Goal: Task Accomplishment & Management: Manage account settings

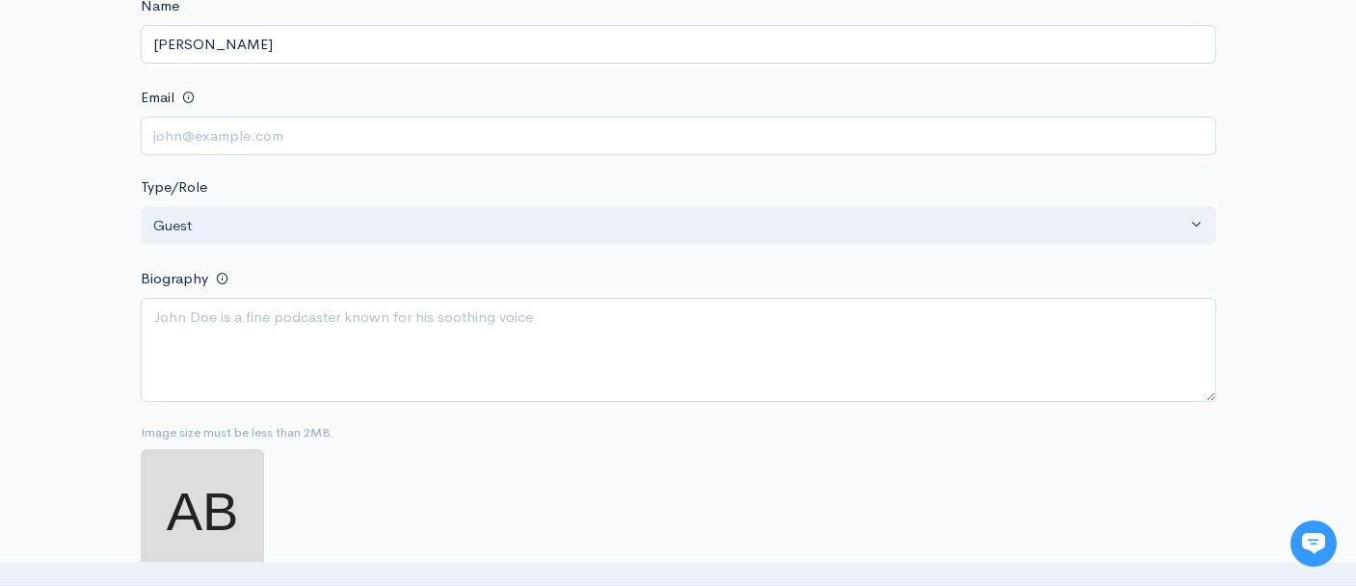
scroll to position [755, 0]
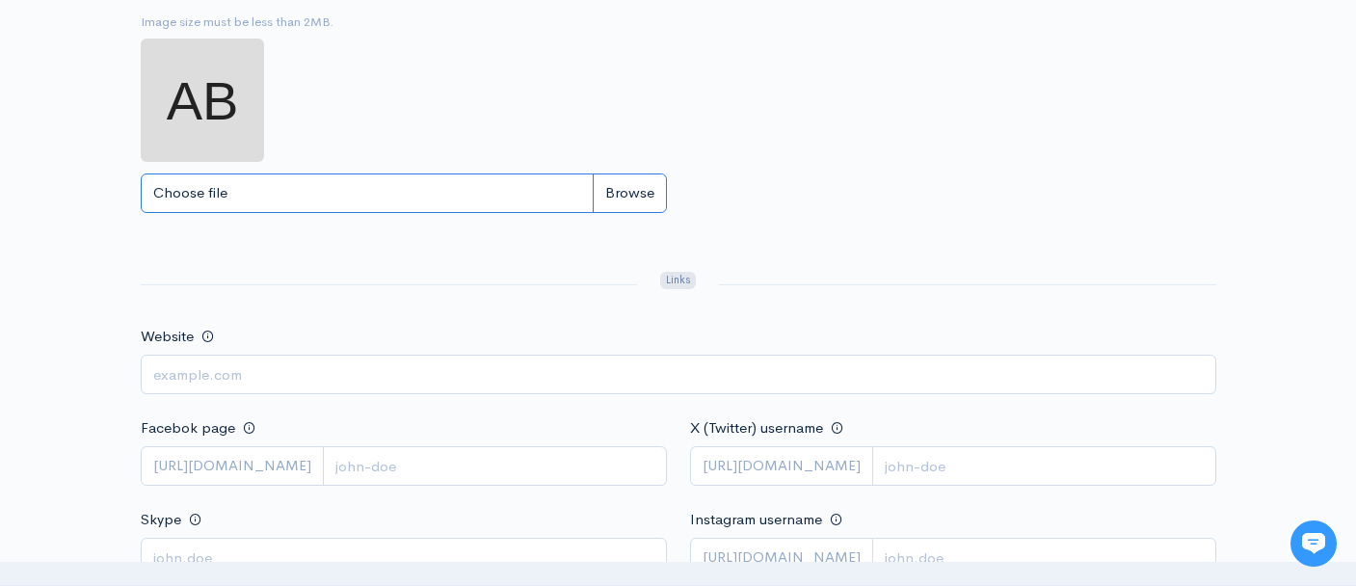
click at [630, 188] on input "Choose file" at bounding box center [404, 193] width 526 height 40
type input "C:\fakepath\Amber Headshot August 2023-2 - Amber Banks.jpg"
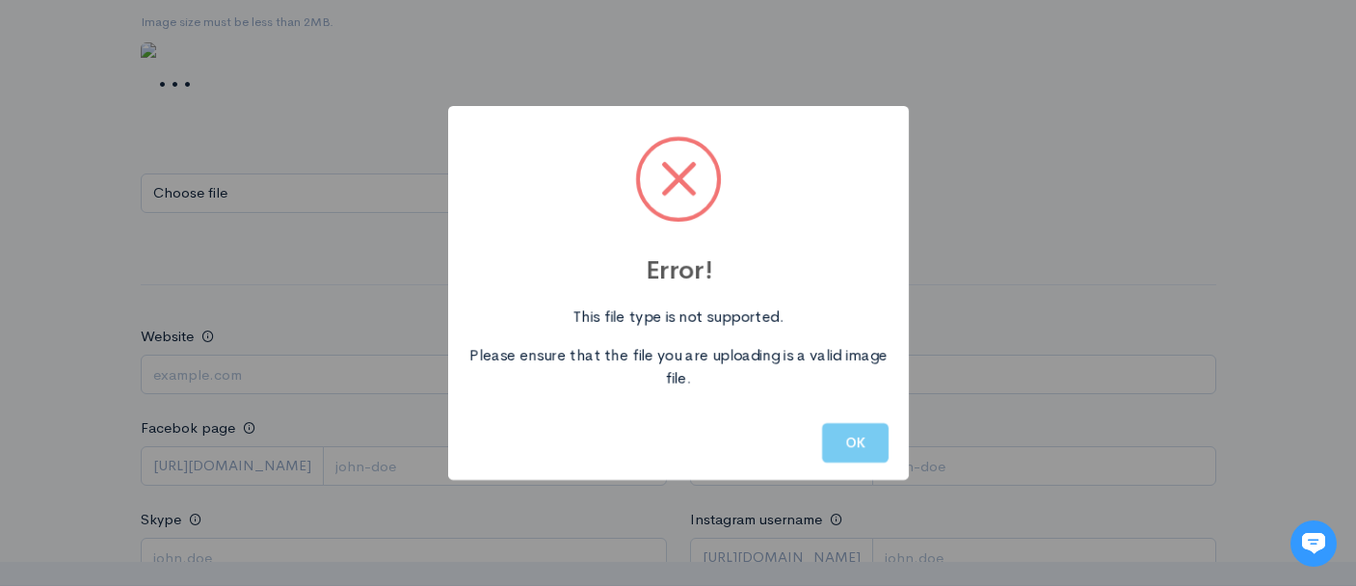
click at [857, 449] on button "OK" at bounding box center [855, 443] width 66 height 40
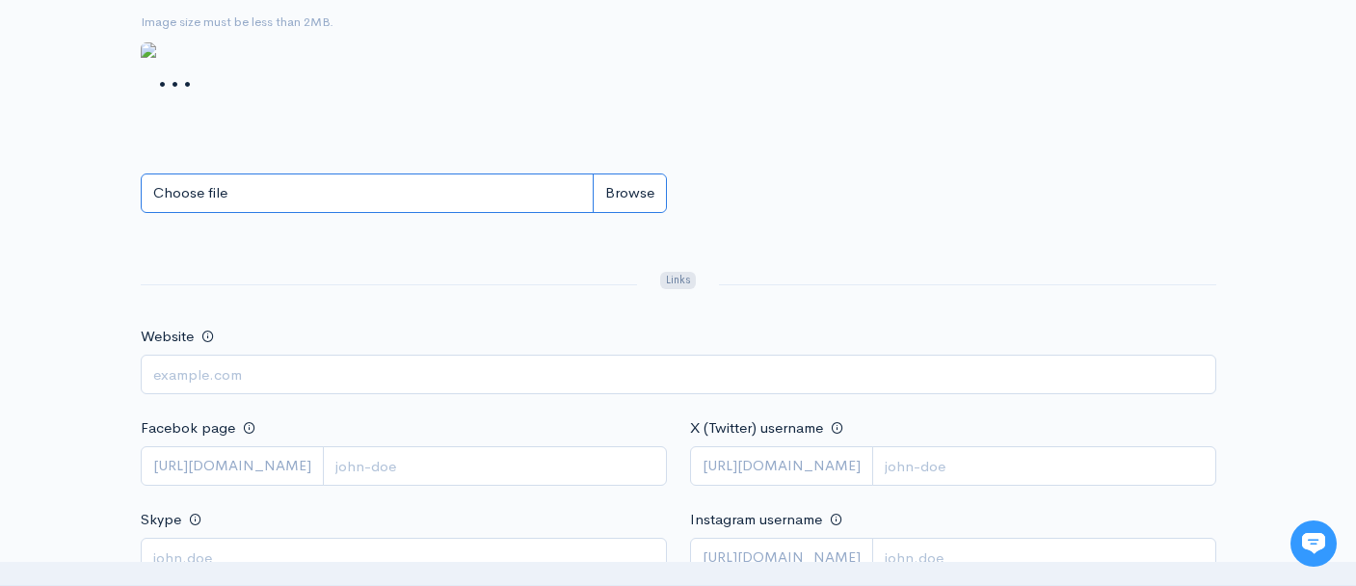
click at [218, 186] on input "Choose file" at bounding box center [404, 193] width 526 height 40
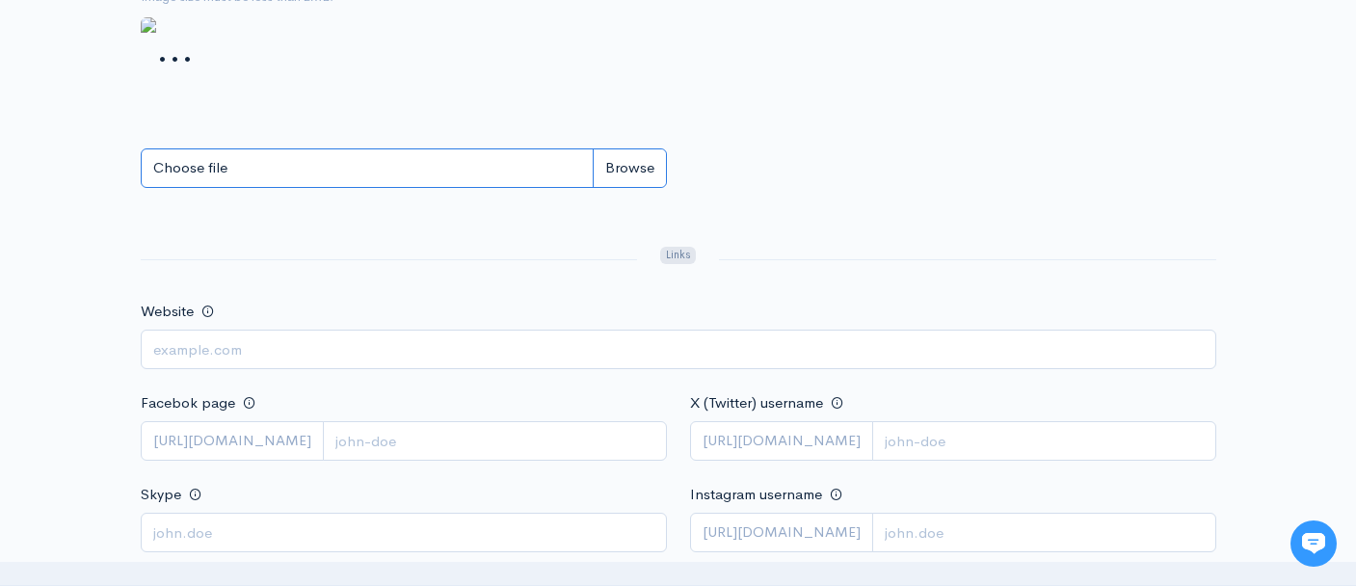
scroll to position [793, 0]
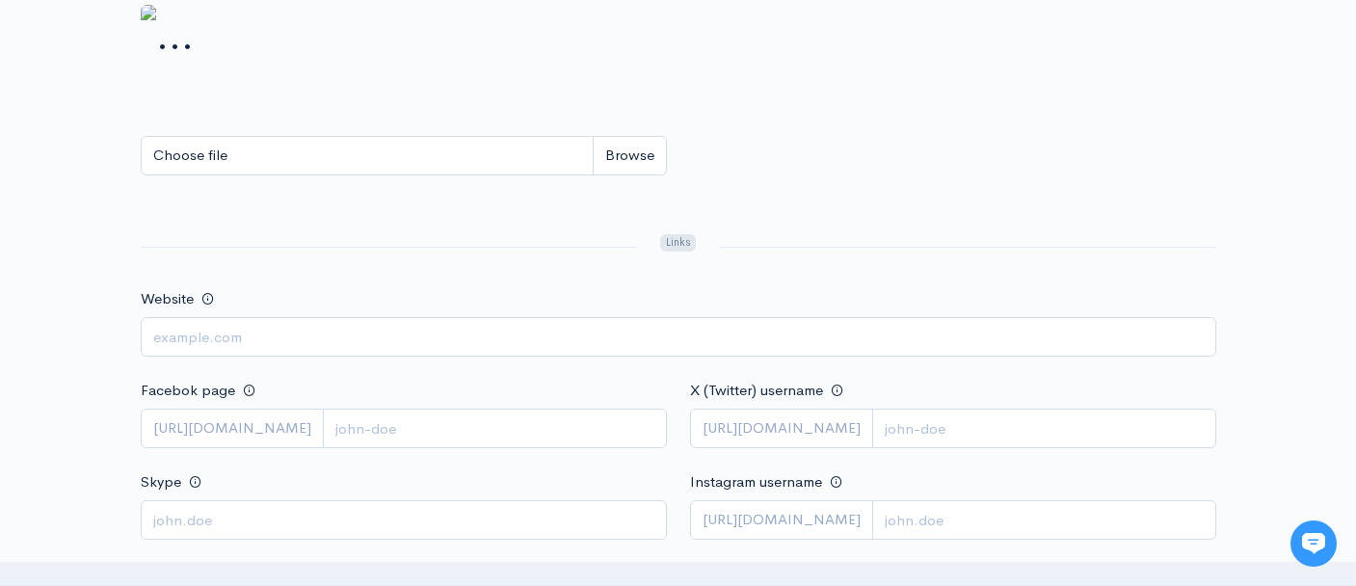
click at [787, 243] on div at bounding box center [966, 247] width 519 height 32
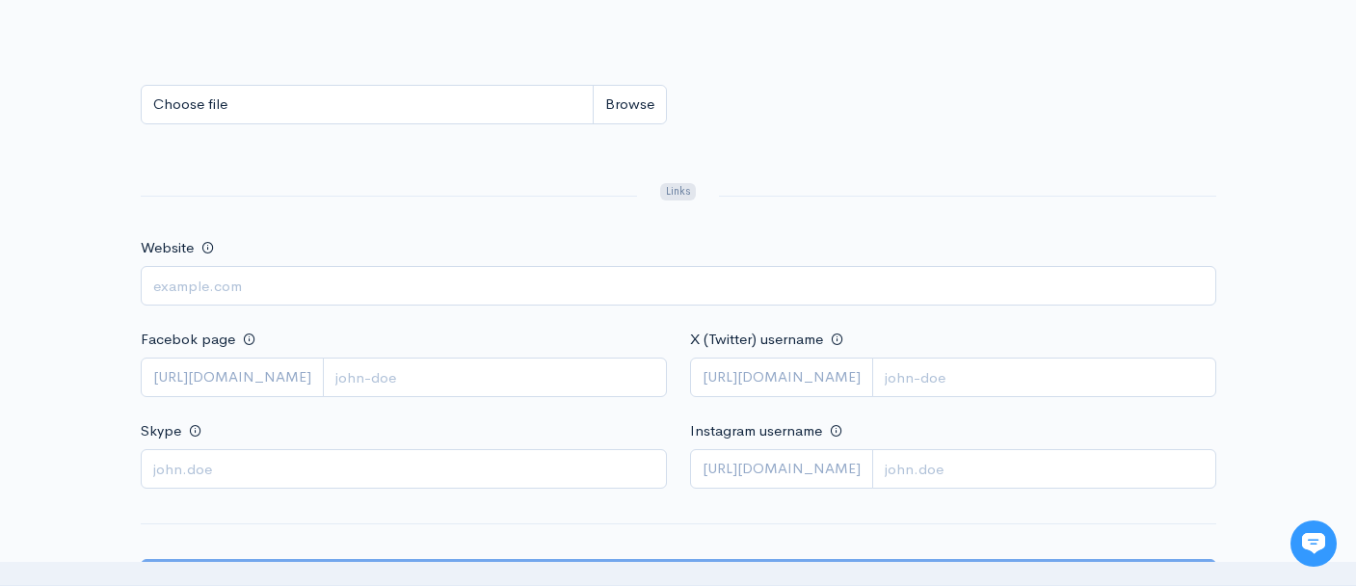
scroll to position [831, 0]
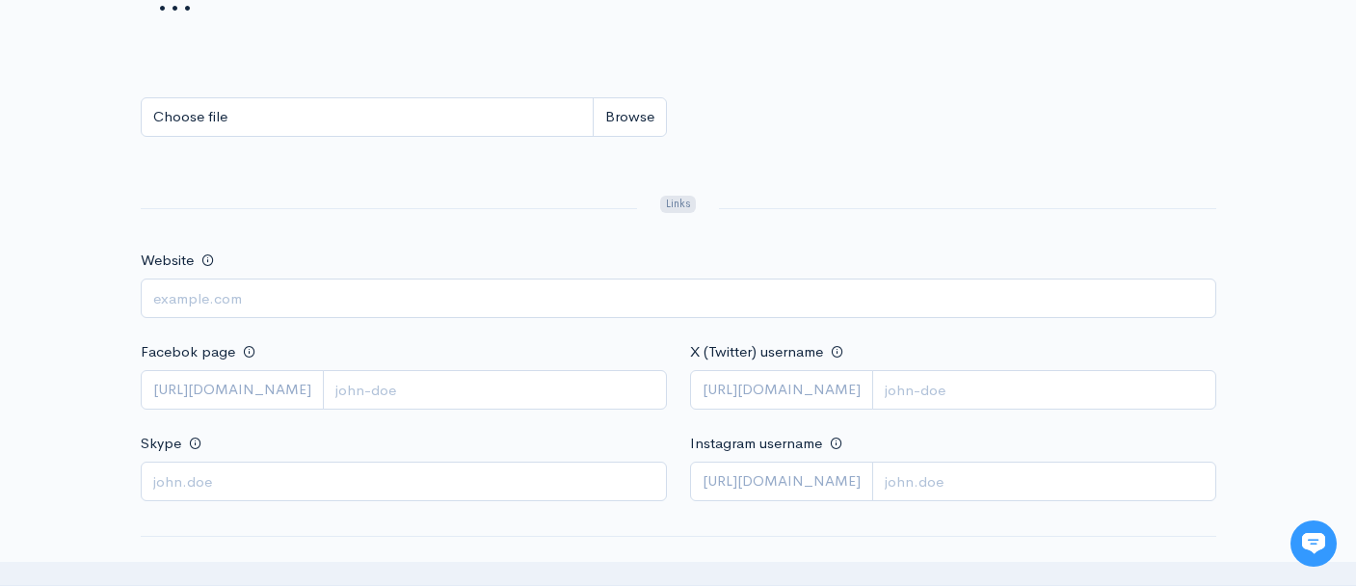
click at [846, 97] on div "Image size must be less than 2MB. Choose file 0" at bounding box center [678, 52] width 1098 height 233
click at [844, 144] on div "Image size must be less than 2MB. Choose file 0" at bounding box center [678, 52] width 1098 height 233
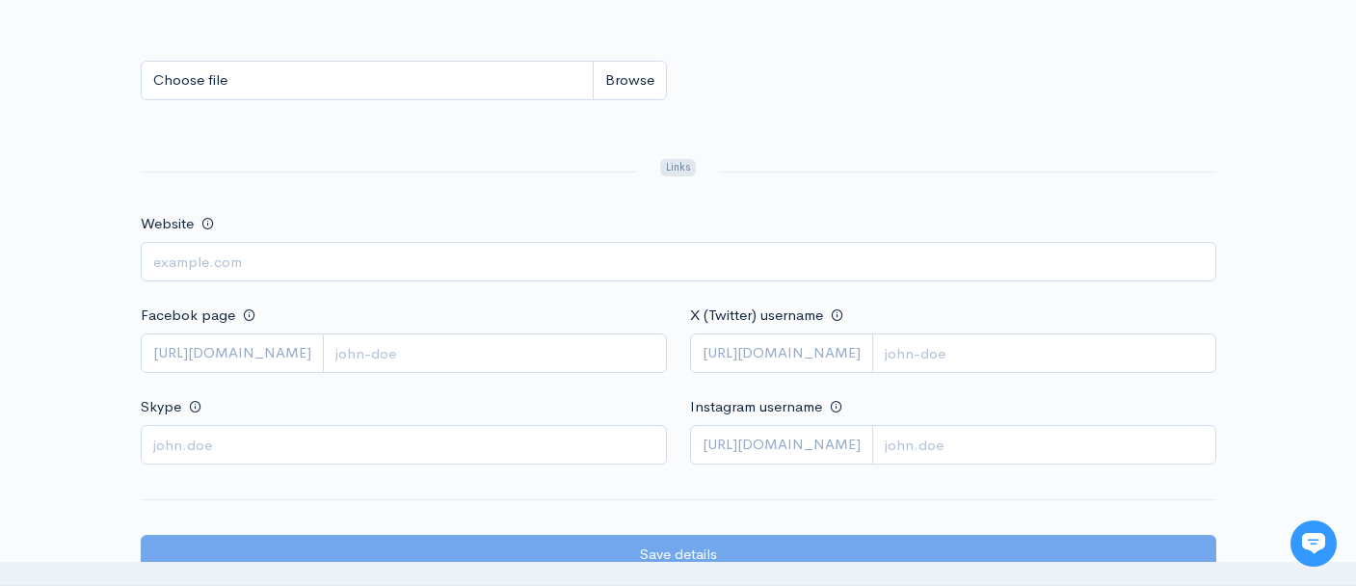
scroll to position [775, 0]
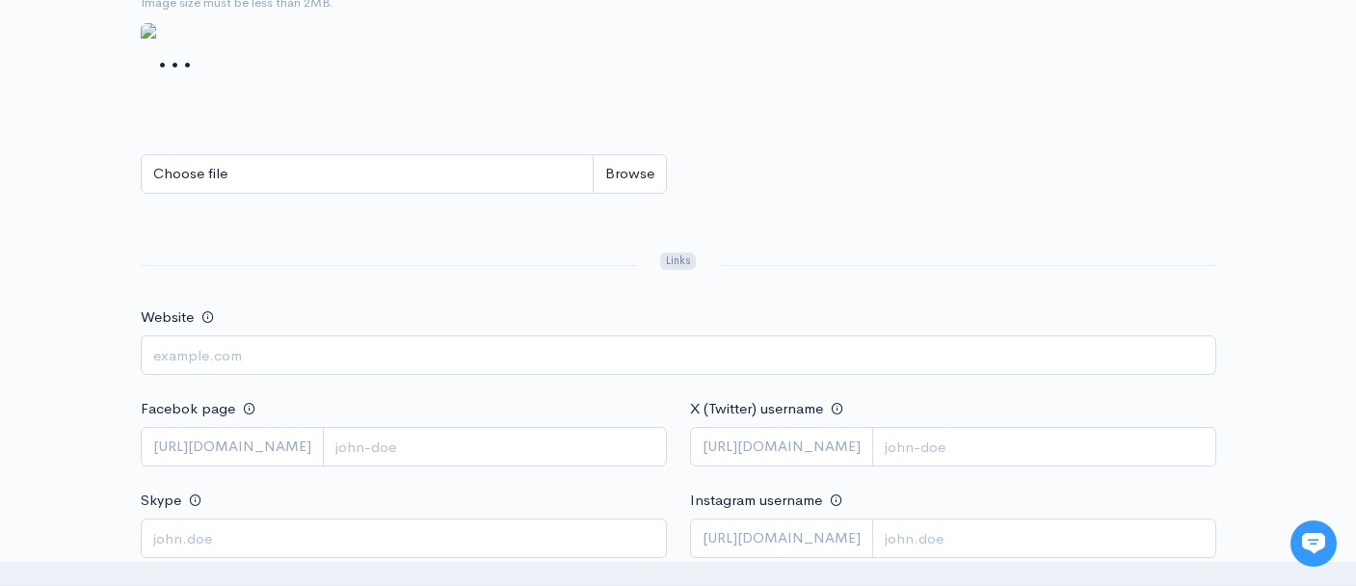
click at [194, 85] on img at bounding box center [167, 54] width 53 height 62
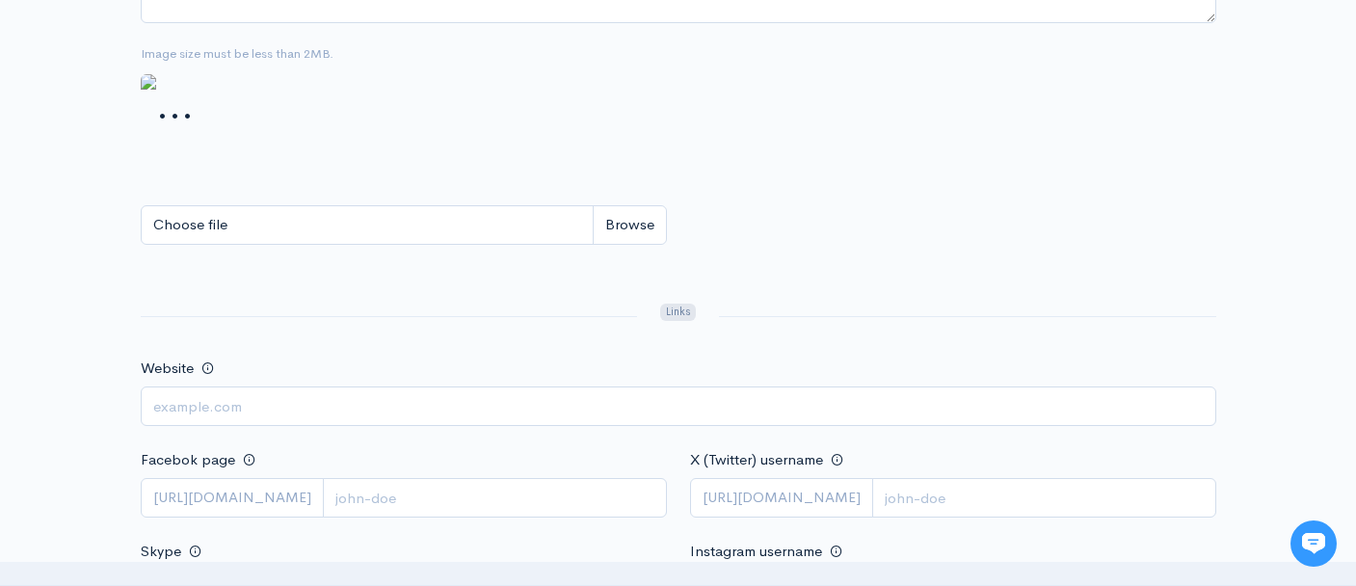
scroll to position [736, 0]
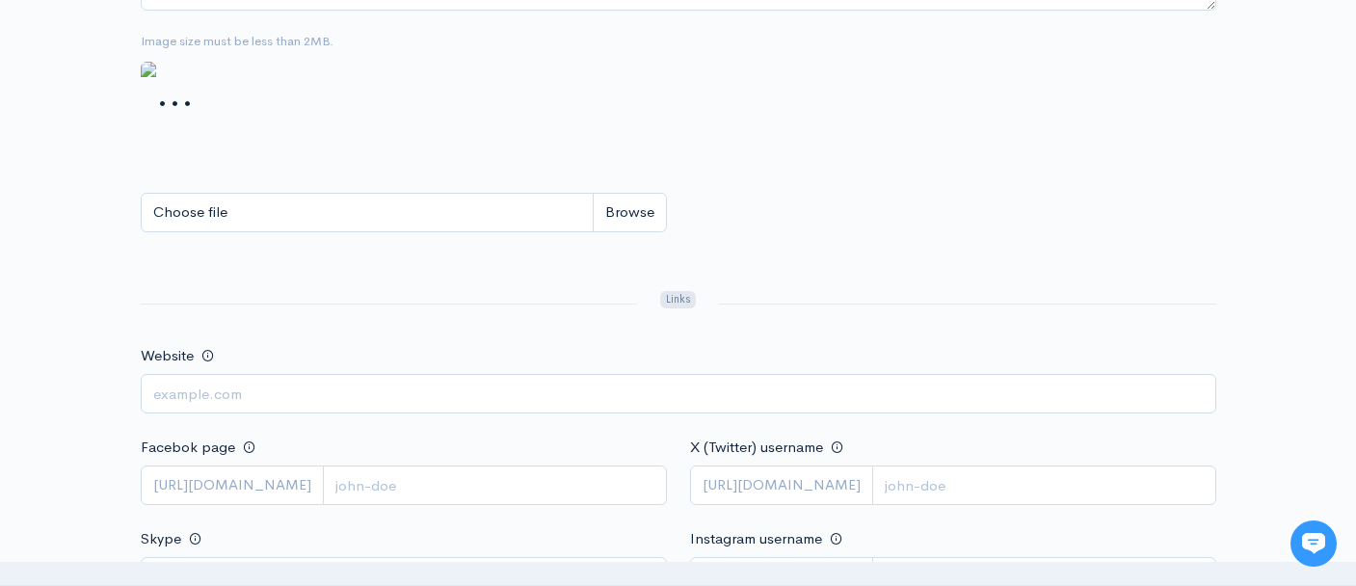
click at [836, 201] on div "Image size must be less than 2MB. Choose file 0" at bounding box center [678, 148] width 1098 height 233
click at [368, 390] on input "Website" at bounding box center [678, 394] width 1075 height 40
paste input "[URL][DOMAIN_NAME]"
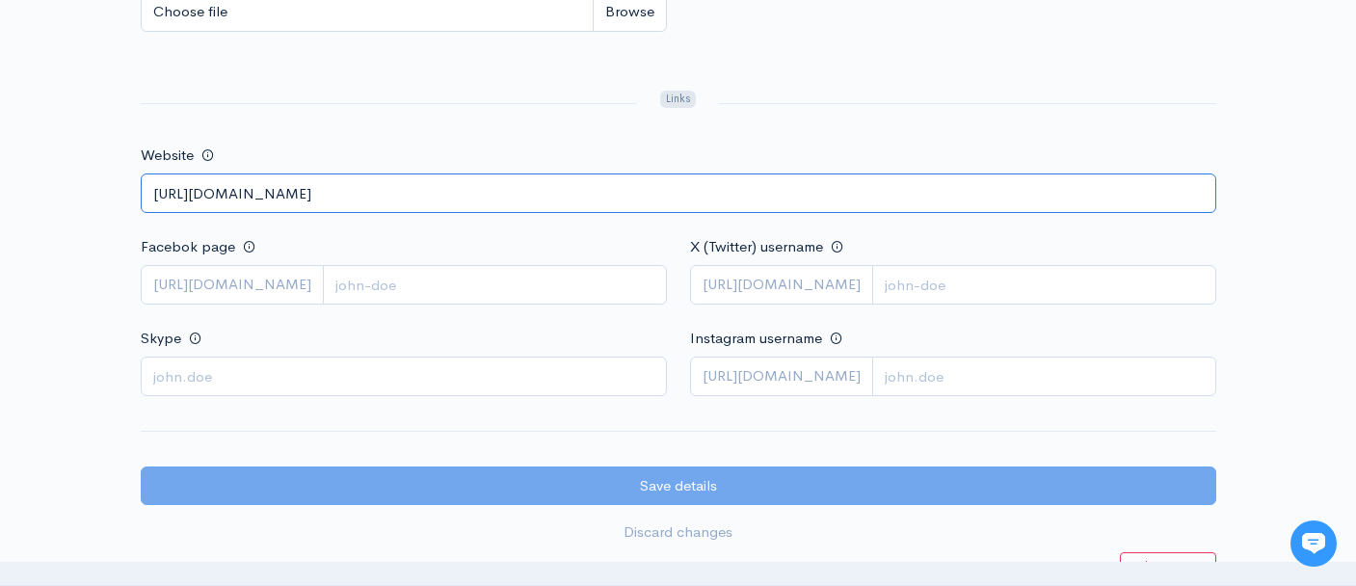
type input "[URL][DOMAIN_NAME]"
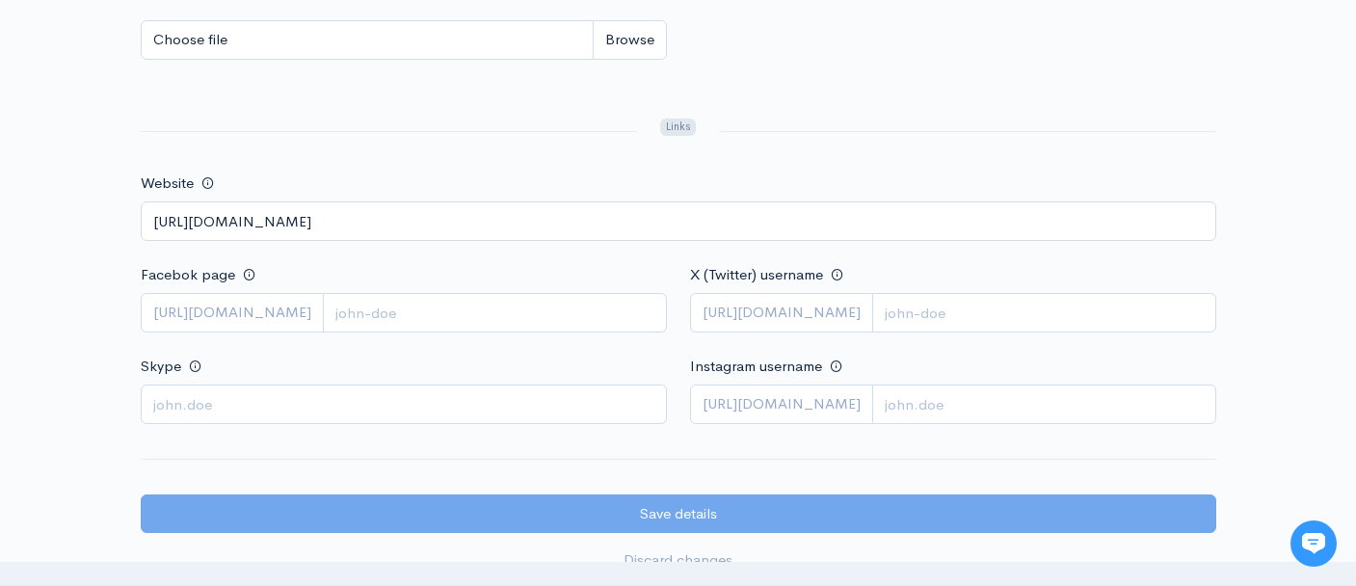
scroll to position [802, 0]
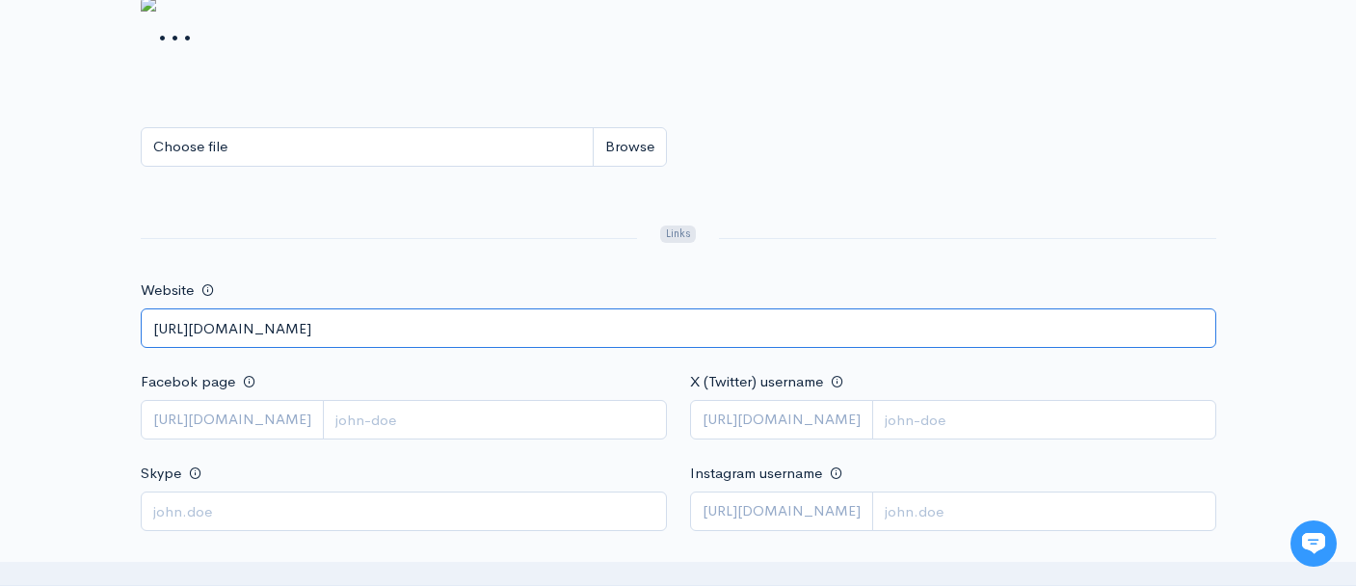
click at [384, 323] on input "[URL][DOMAIN_NAME]" at bounding box center [678, 328] width 1075 height 40
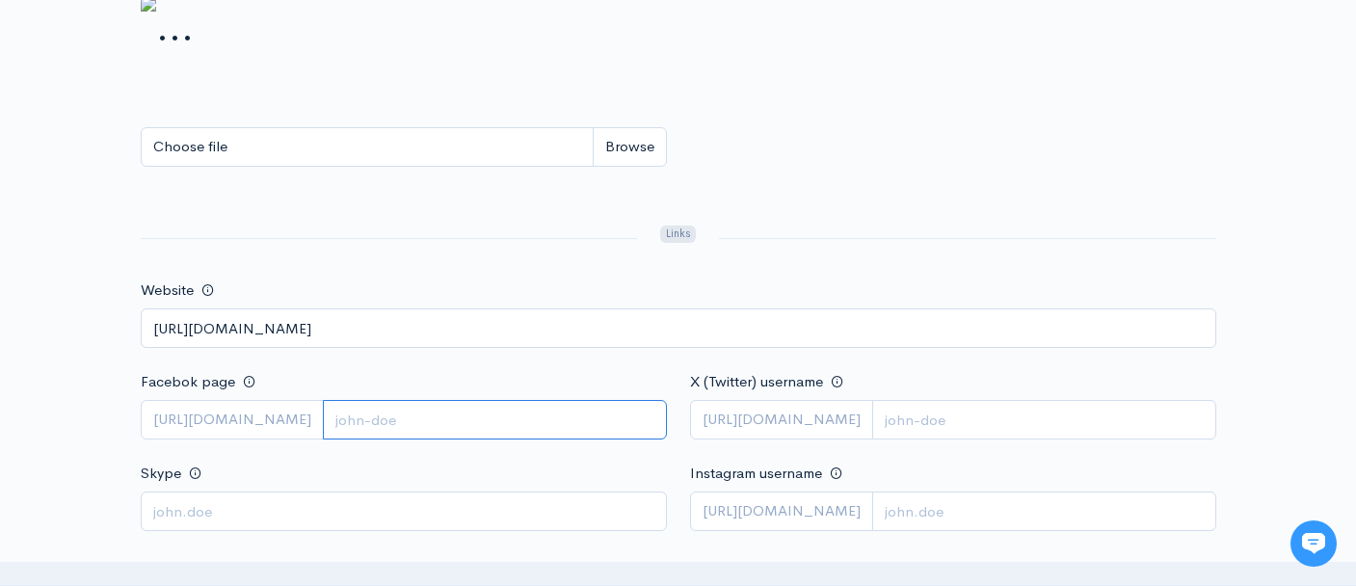
click at [416, 429] on input "Facebok page" at bounding box center [495, 420] width 344 height 40
click at [376, 397] on div "Facebok page https://facebook.com/" at bounding box center [403, 404] width 549 height 70
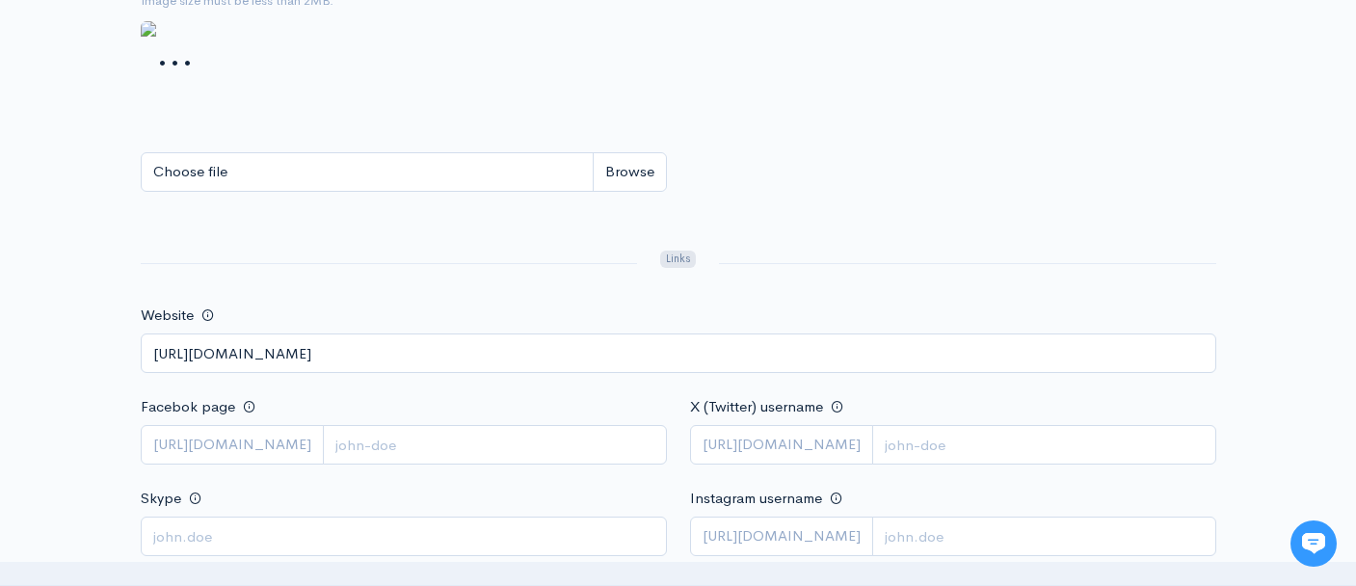
scroll to position [764, 0]
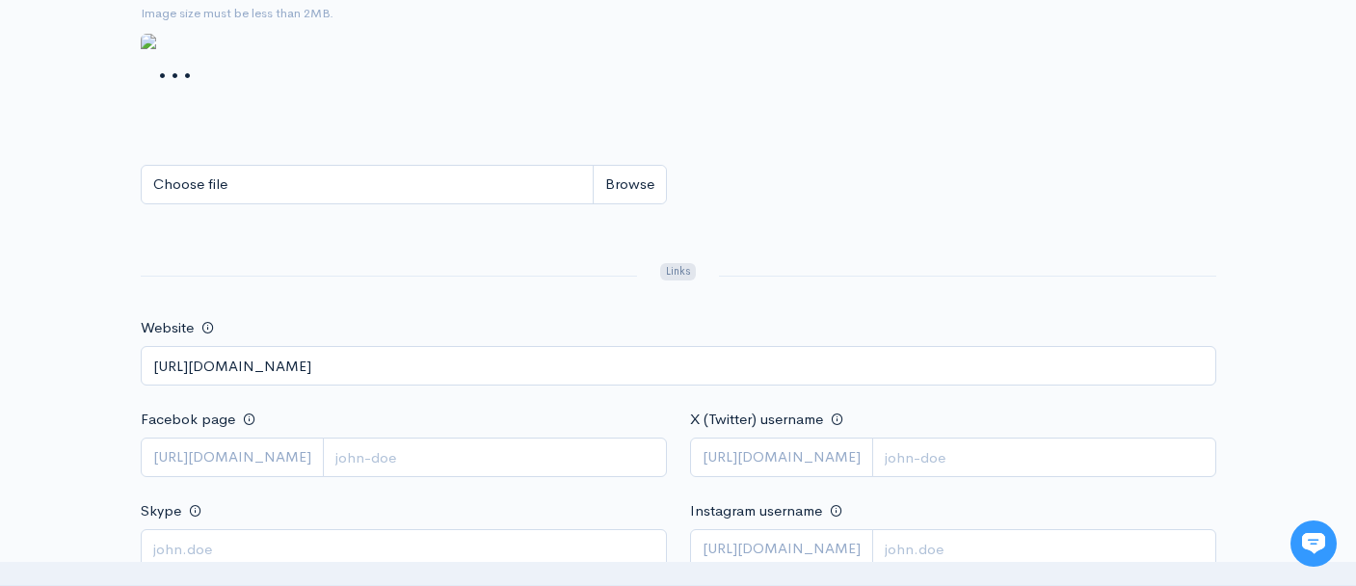
click at [194, 95] on img at bounding box center [167, 65] width 53 height 62
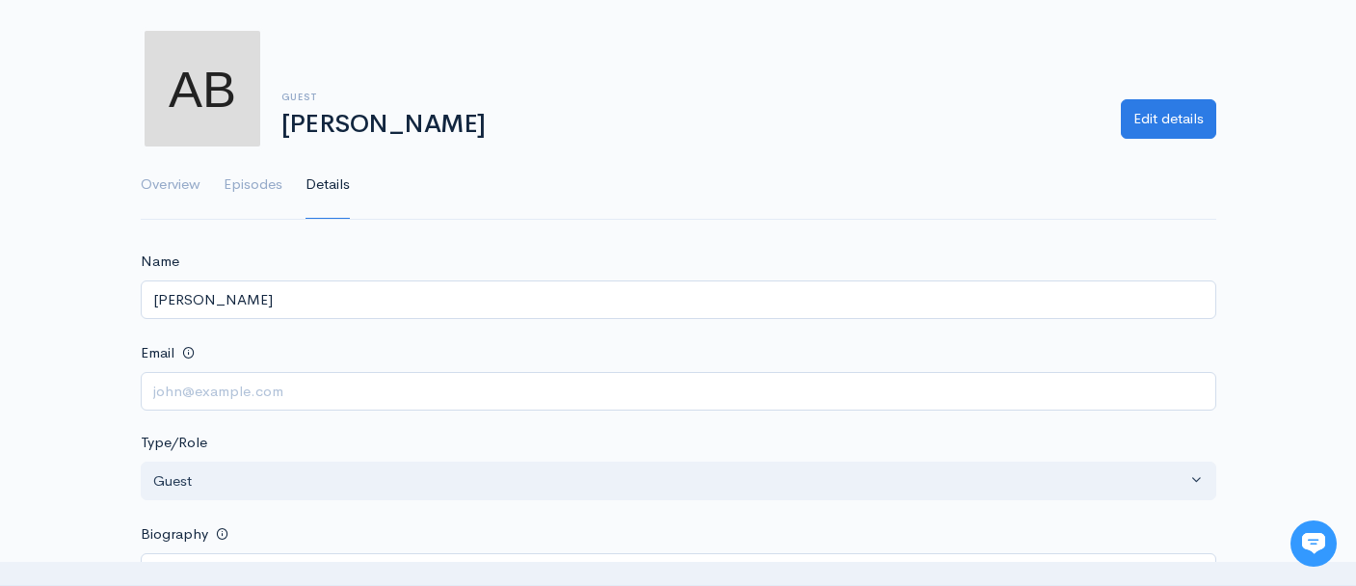
scroll to position [65, 0]
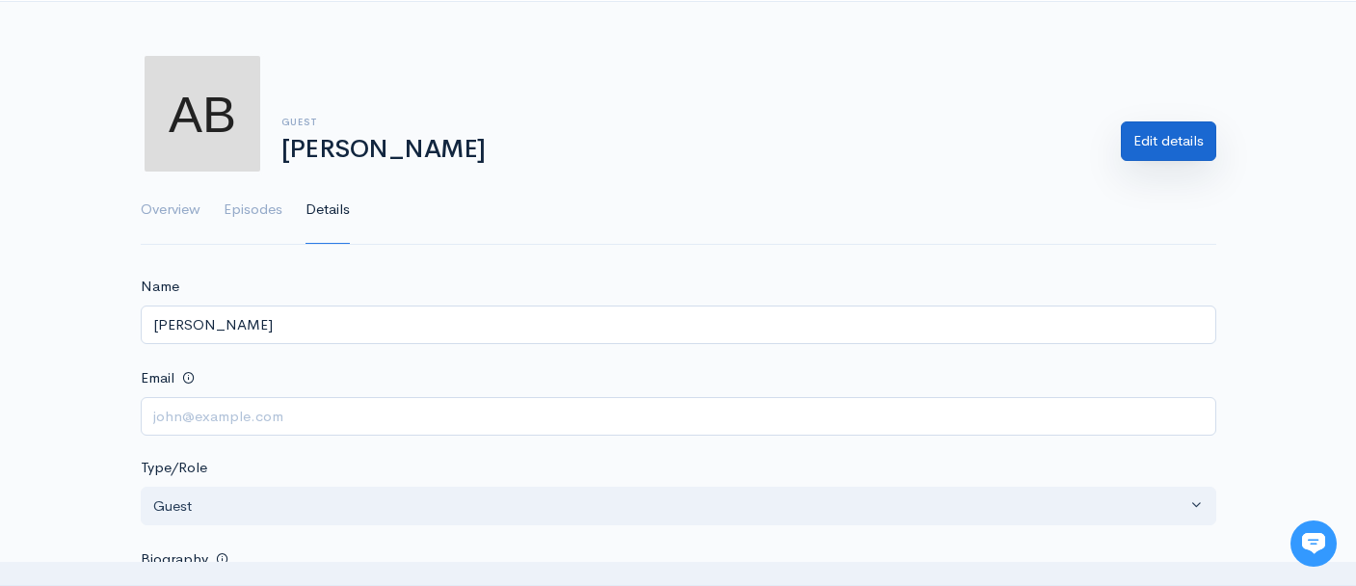
click at [1172, 139] on link "Edit details" at bounding box center [1167, 141] width 95 height 40
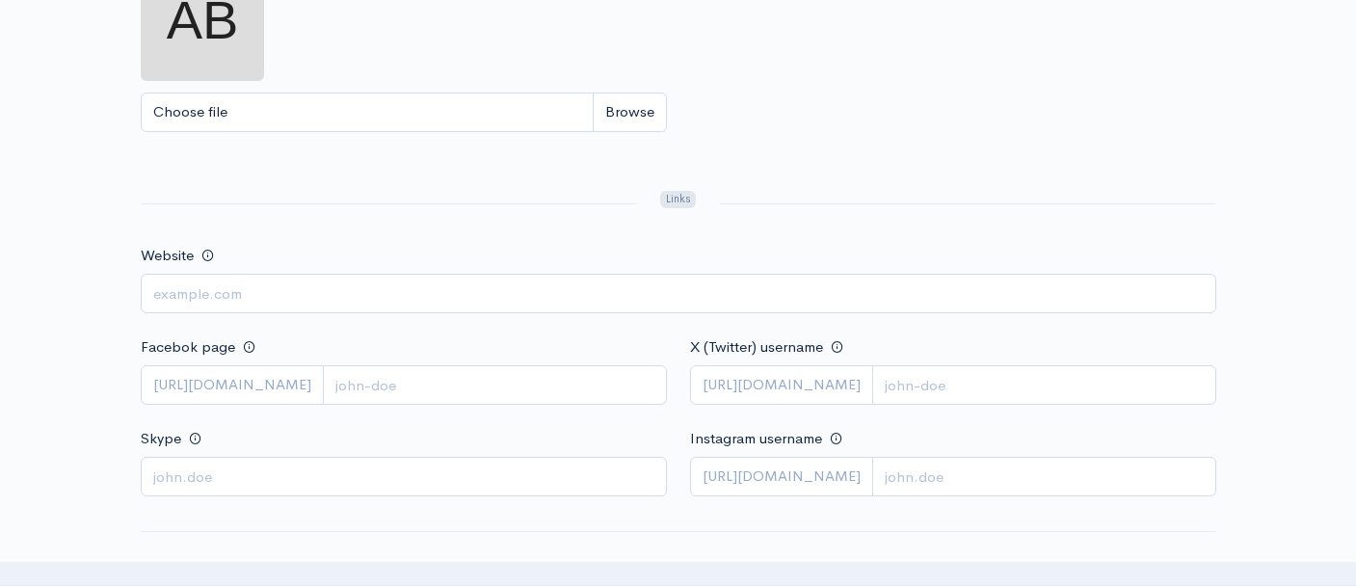
scroll to position [861, 0]
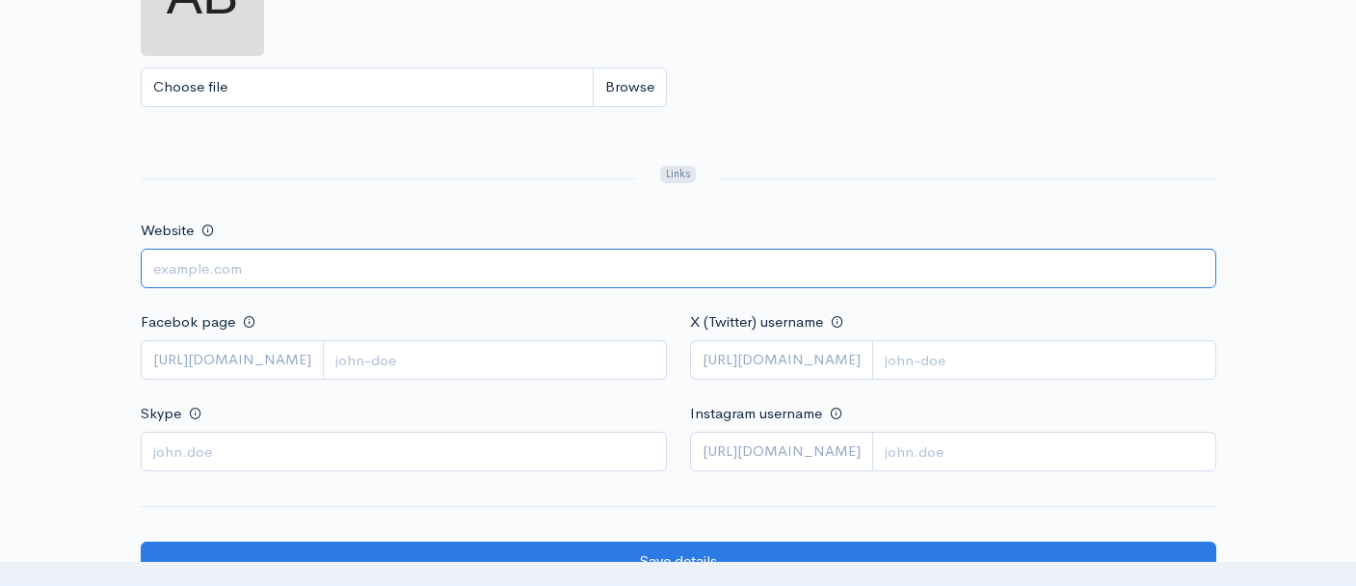
click at [439, 261] on input "Website" at bounding box center [678, 269] width 1075 height 40
paste input "[URL][DOMAIN_NAME]"
type input "[URL][DOMAIN_NAME]"
click at [365, 212] on form "Name Amber Banks Email Type/Role Host Guest Co-host Contributor Guest Biography…" at bounding box center [678, 52] width 1075 height 1147
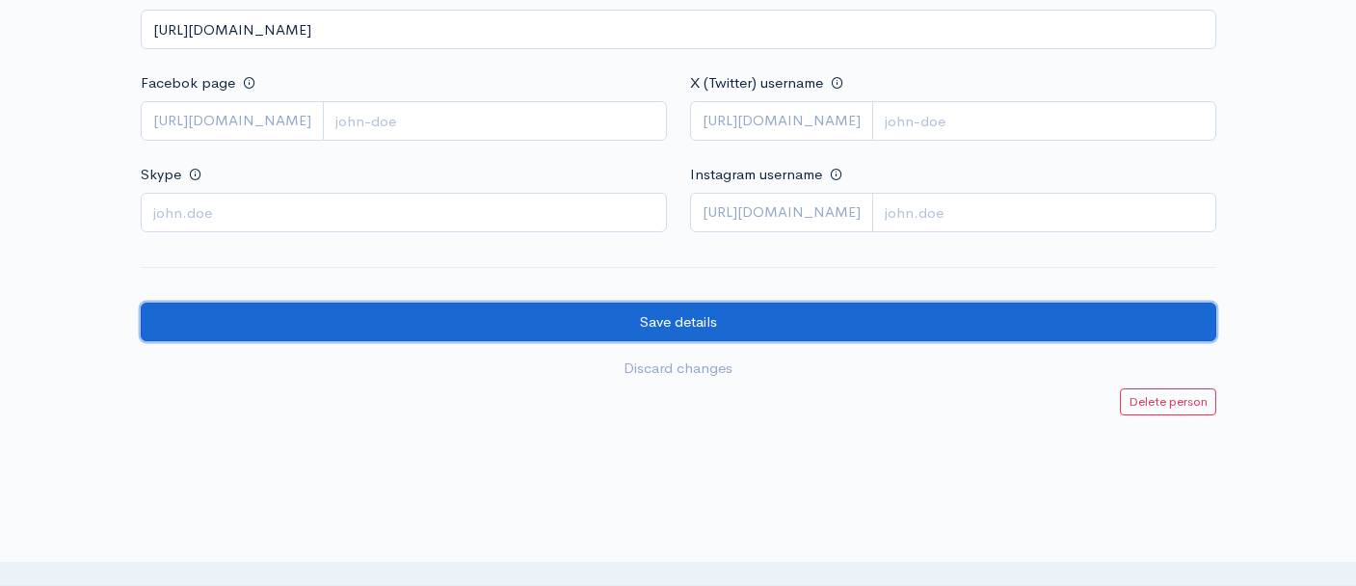
click at [450, 318] on input "Save details" at bounding box center [678, 323] width 1075 height 40
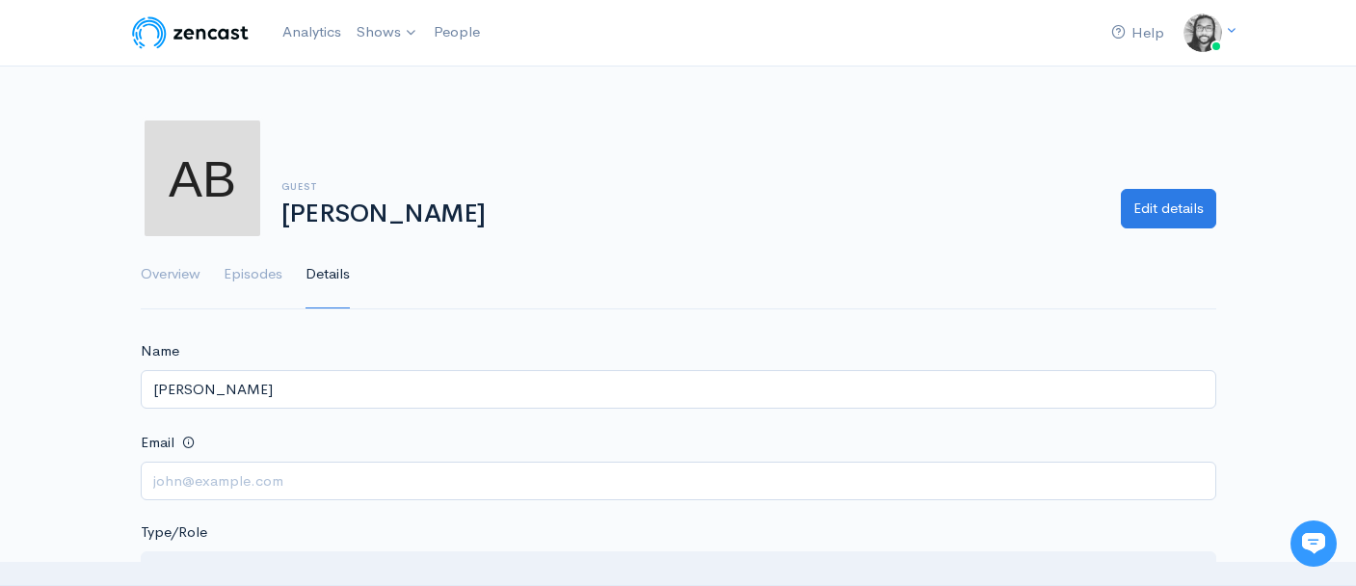
click at [883, 166] on div "guest [PERSON_NAME] Edit details" at bounding box center [678, 178] width 1098 height 123
